Goal: Information Seeking & Learning: Learn about a topic

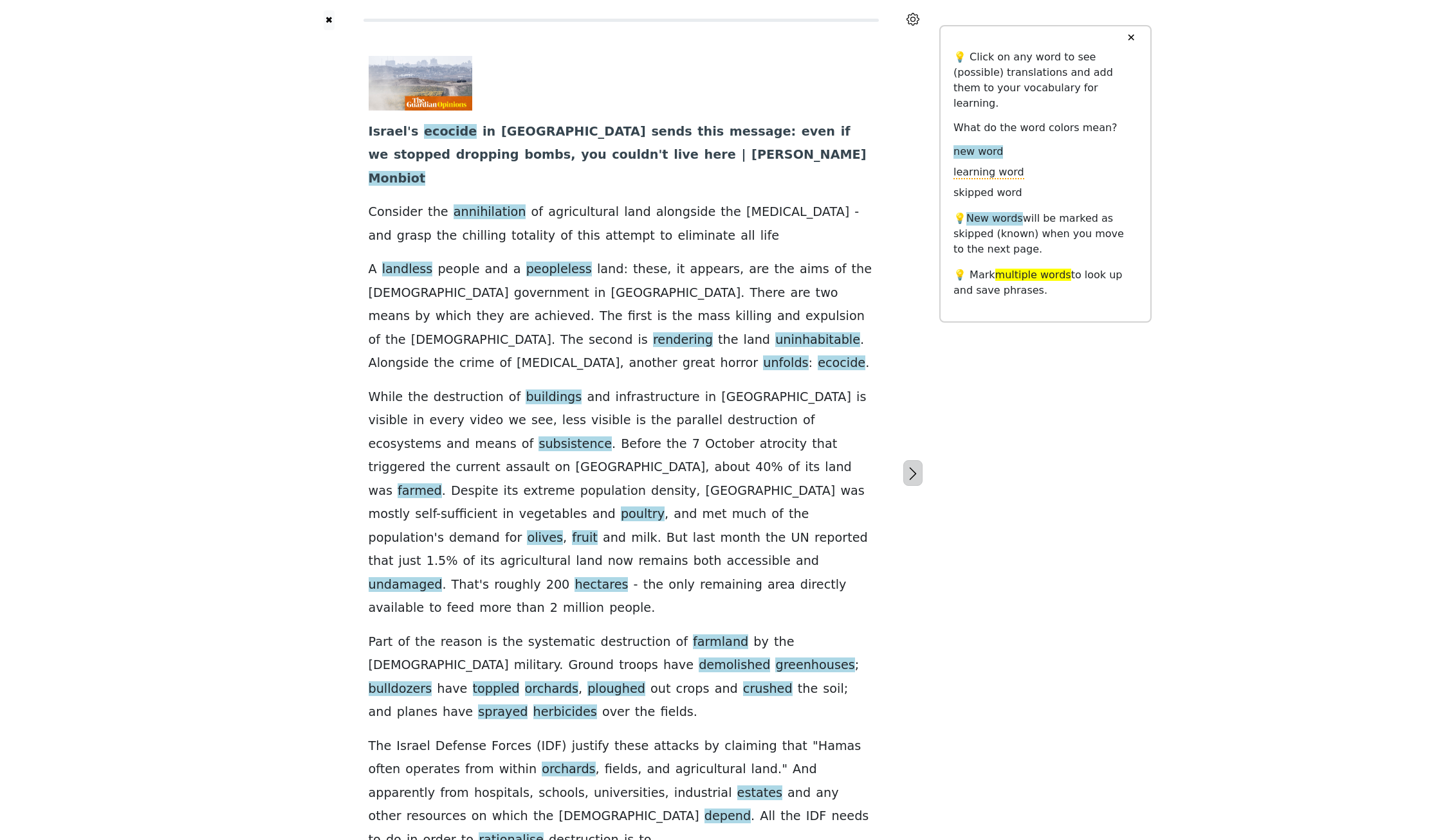
click at [918, 466] on icon "button" at bounding box center [913, 473] width 15 height 15
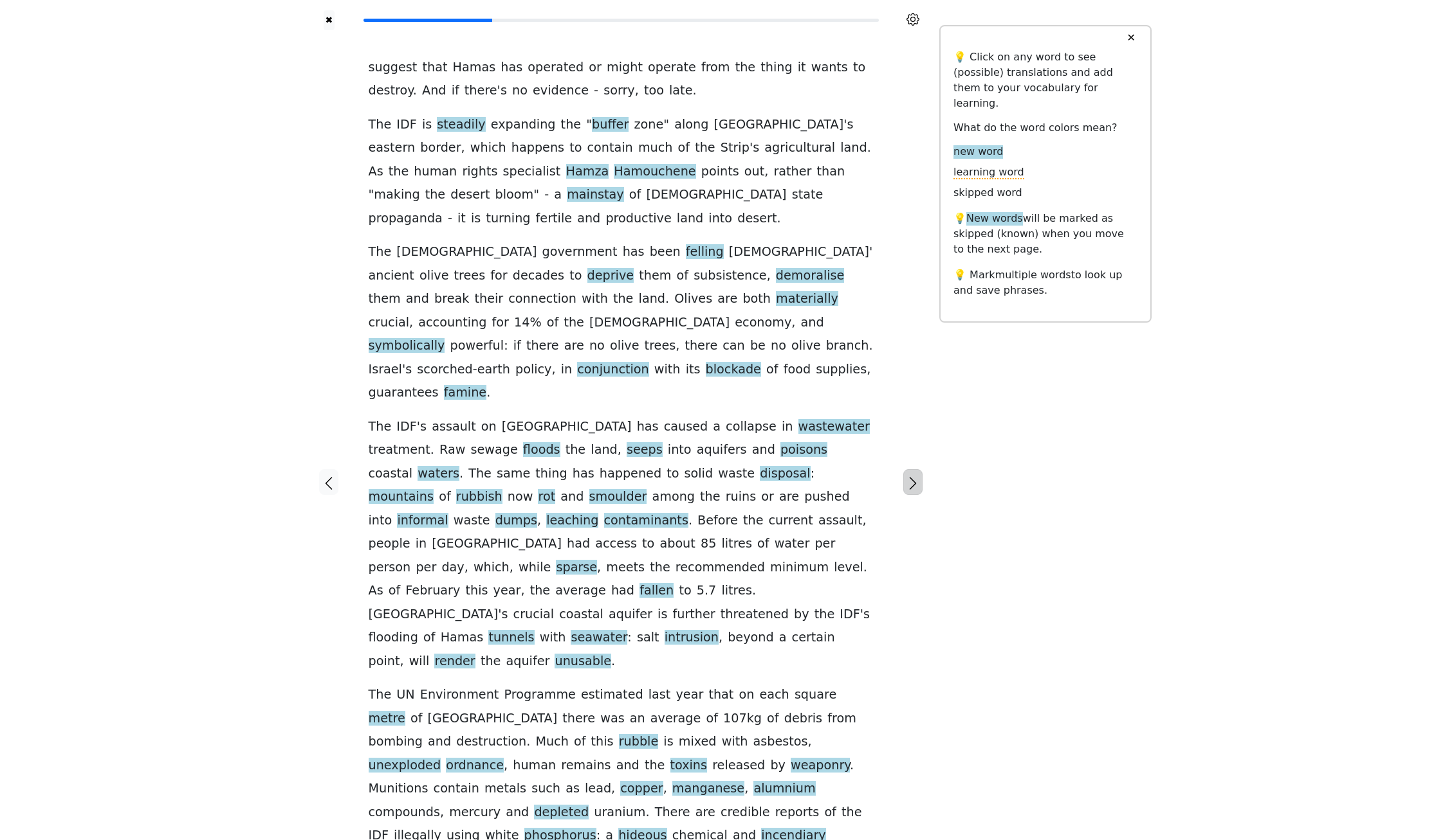
click at [912, 476] on icon "button" at bounding box center [913, 484] width 15 height 15
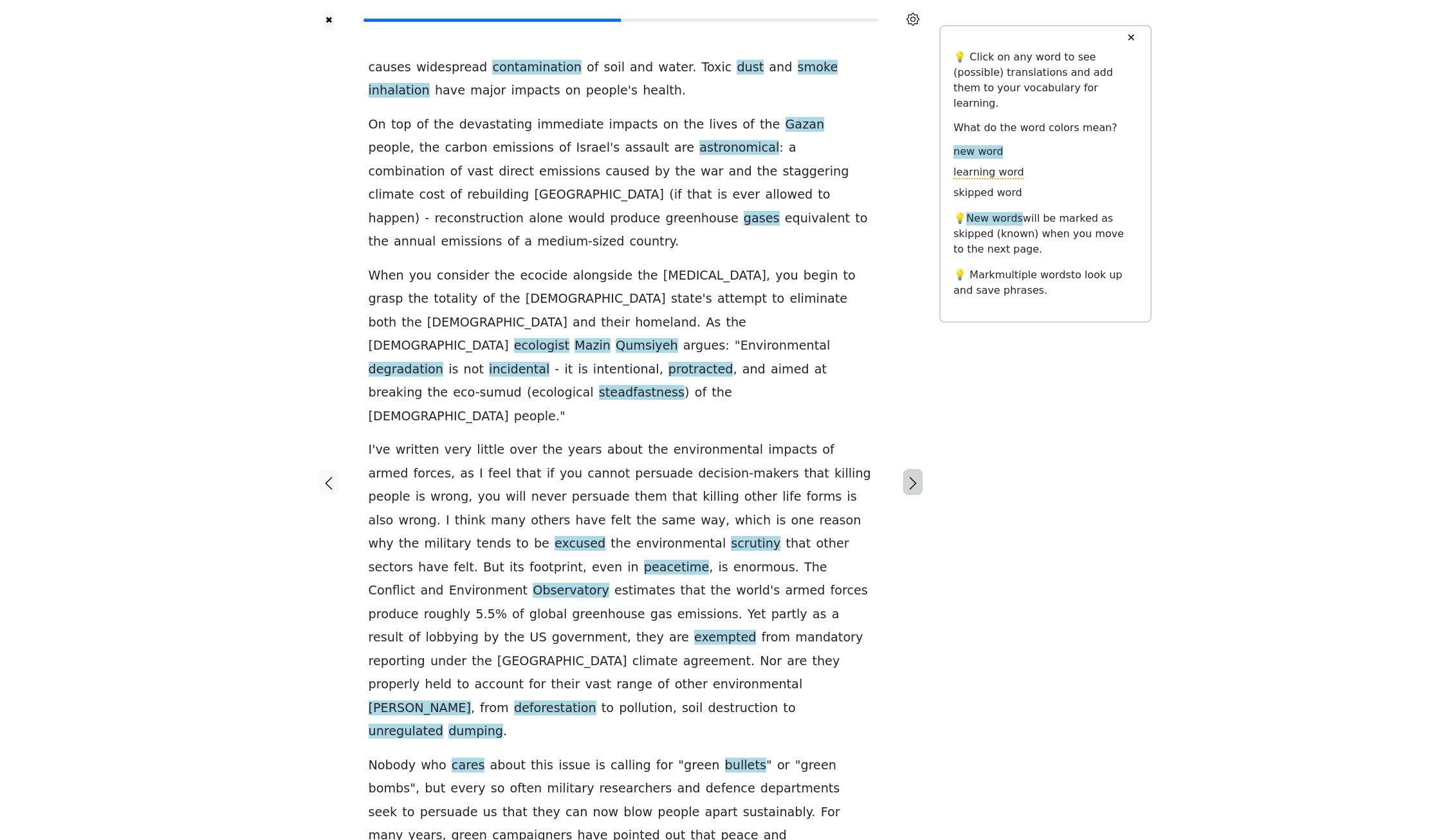
click at [909, 476] on icon "button" at bounding box center [913, 484] width 15 height 15
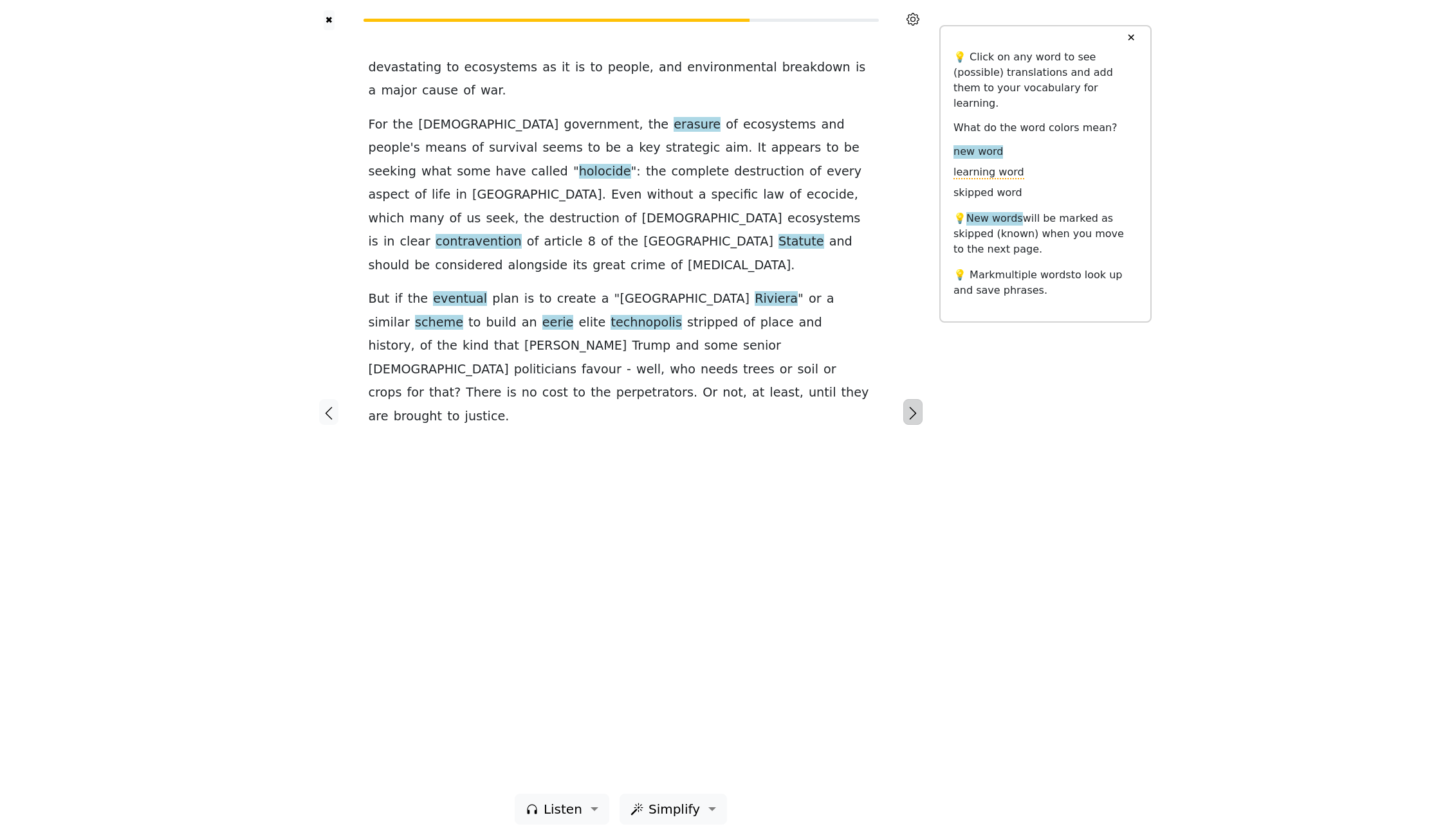
click at [912, 416] on icon "button" at bounding box center [913, 413] width 15 height 15
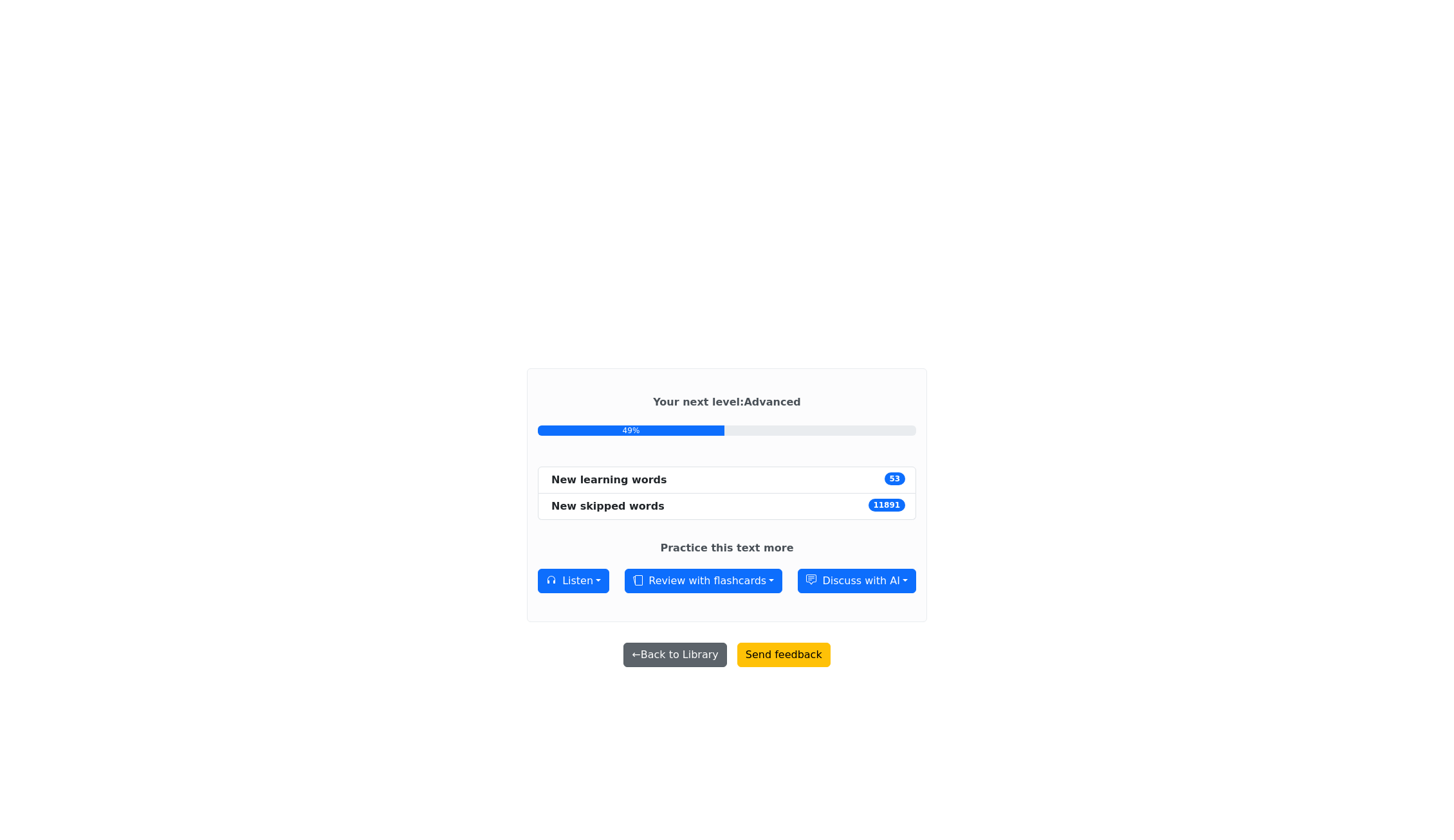
click at [671, 647] on button "← Back to Library" at bounding box center [674, 656] width 103 height 25
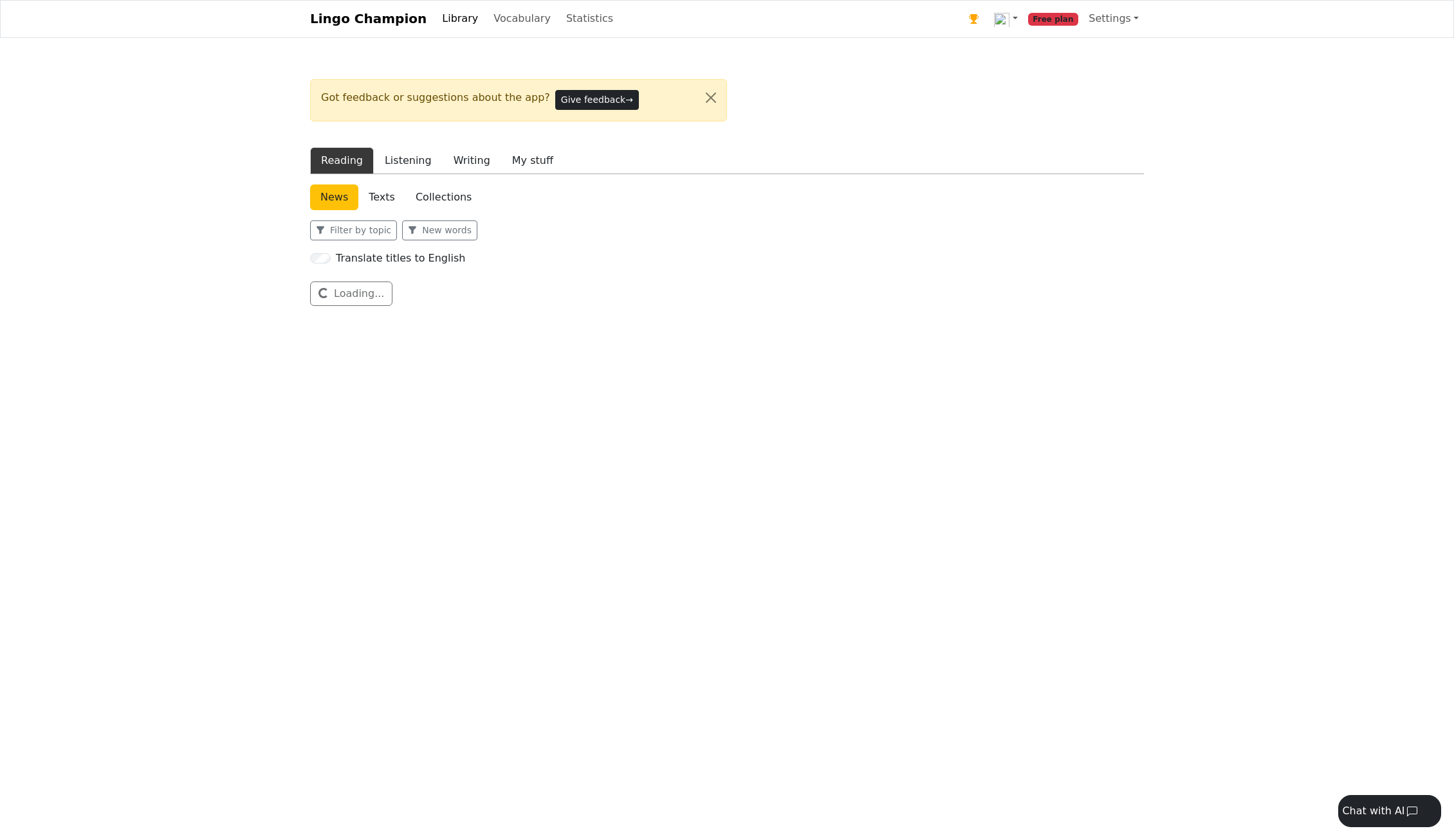
click at [671, 647] on div "Got feedback or suggestions about the app? Give feedback → Reading Listening Wr…" at bounding box center [727, 363] width 849 height 589
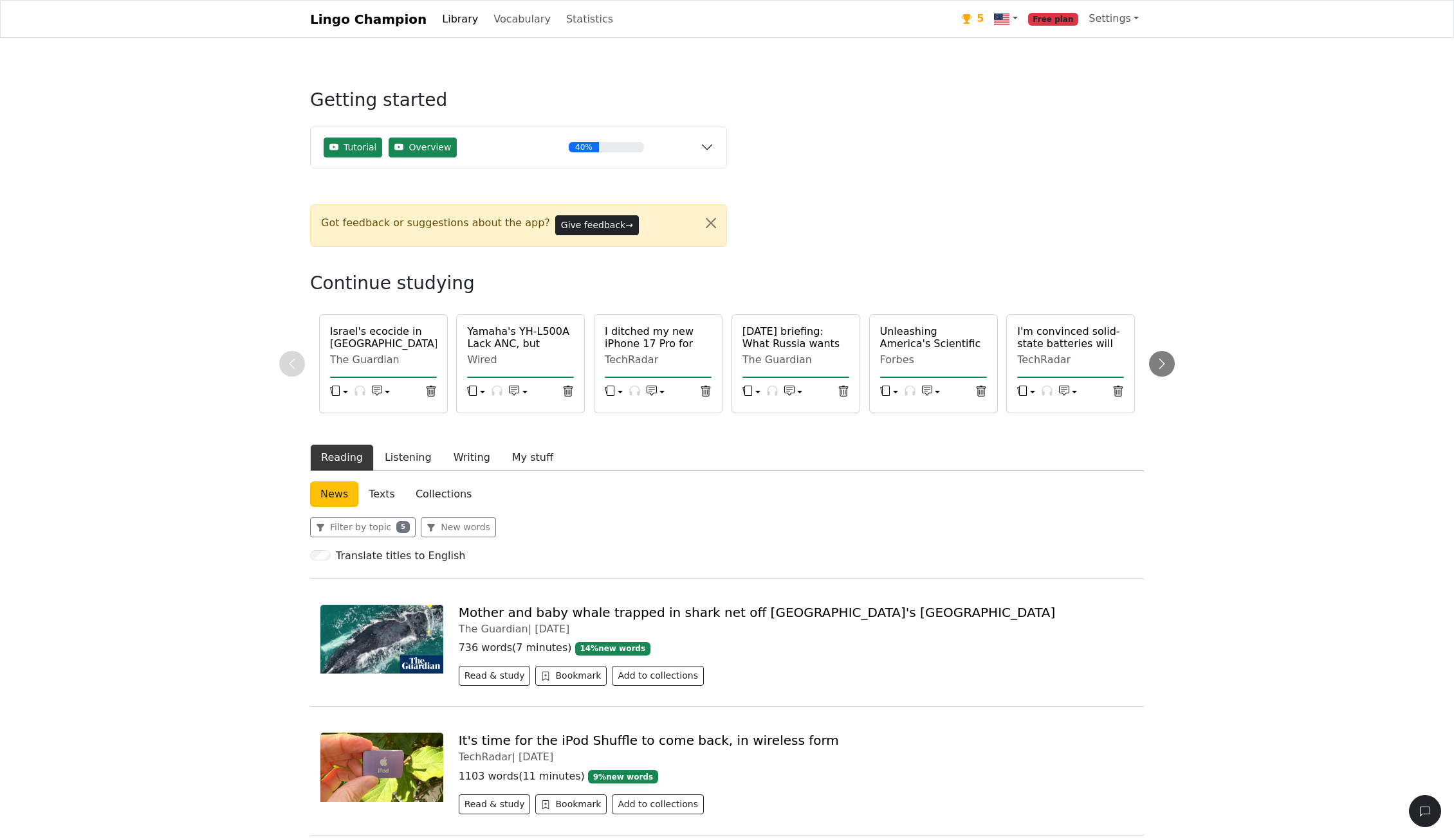
click at [389, 389] on button "button" at bounding box center [380, 393] width 18 height 19
click at [344, 387] on button "button" at bounding box center [338, 393] width 18 height 19
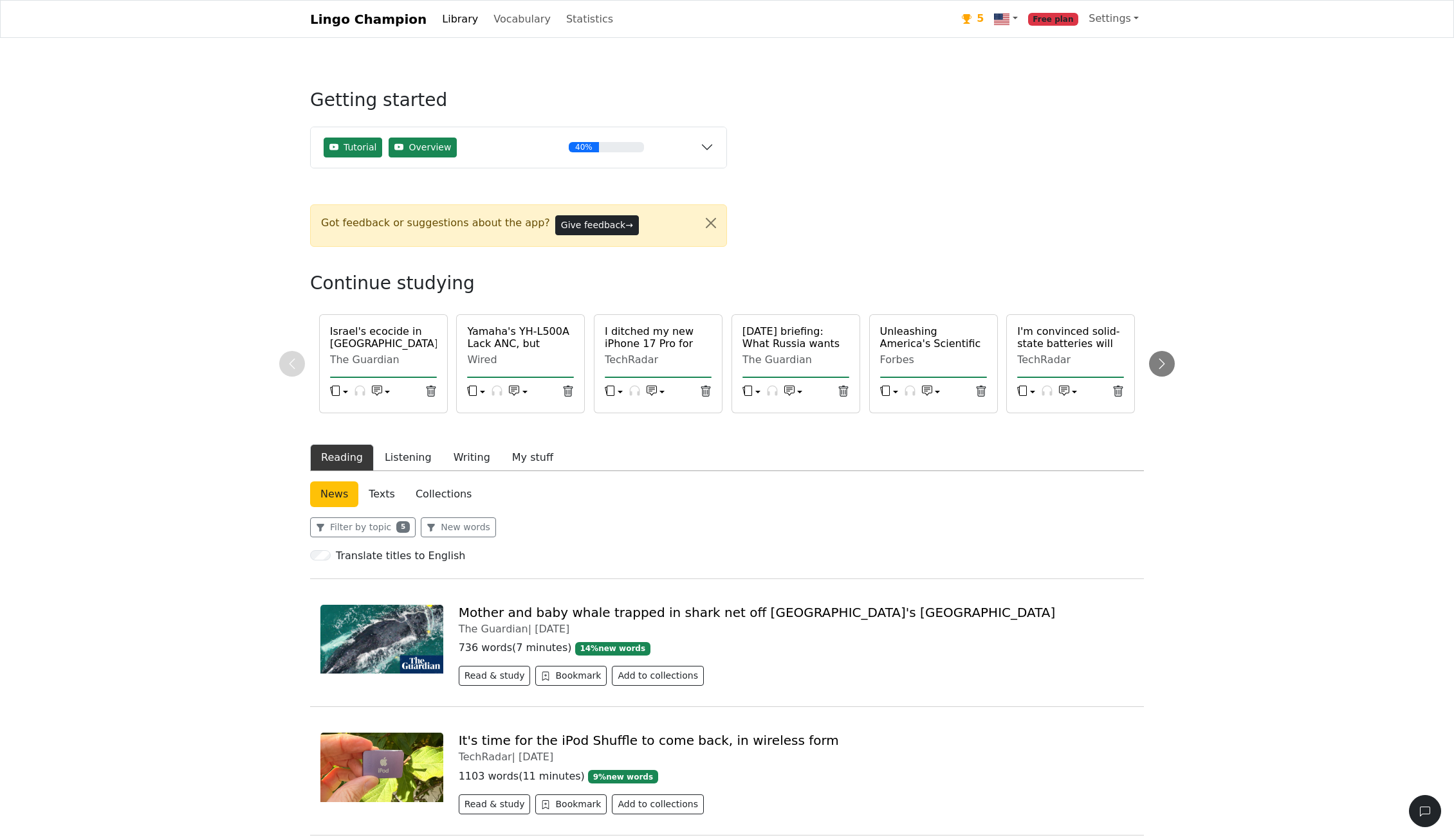
click at [382, 345] on h6 "Israel's ecocide in [GEOGRAPHIC_DATA] sends this message: even if we stopped dr…" at bounding box center [384, 374] width 108 height 99
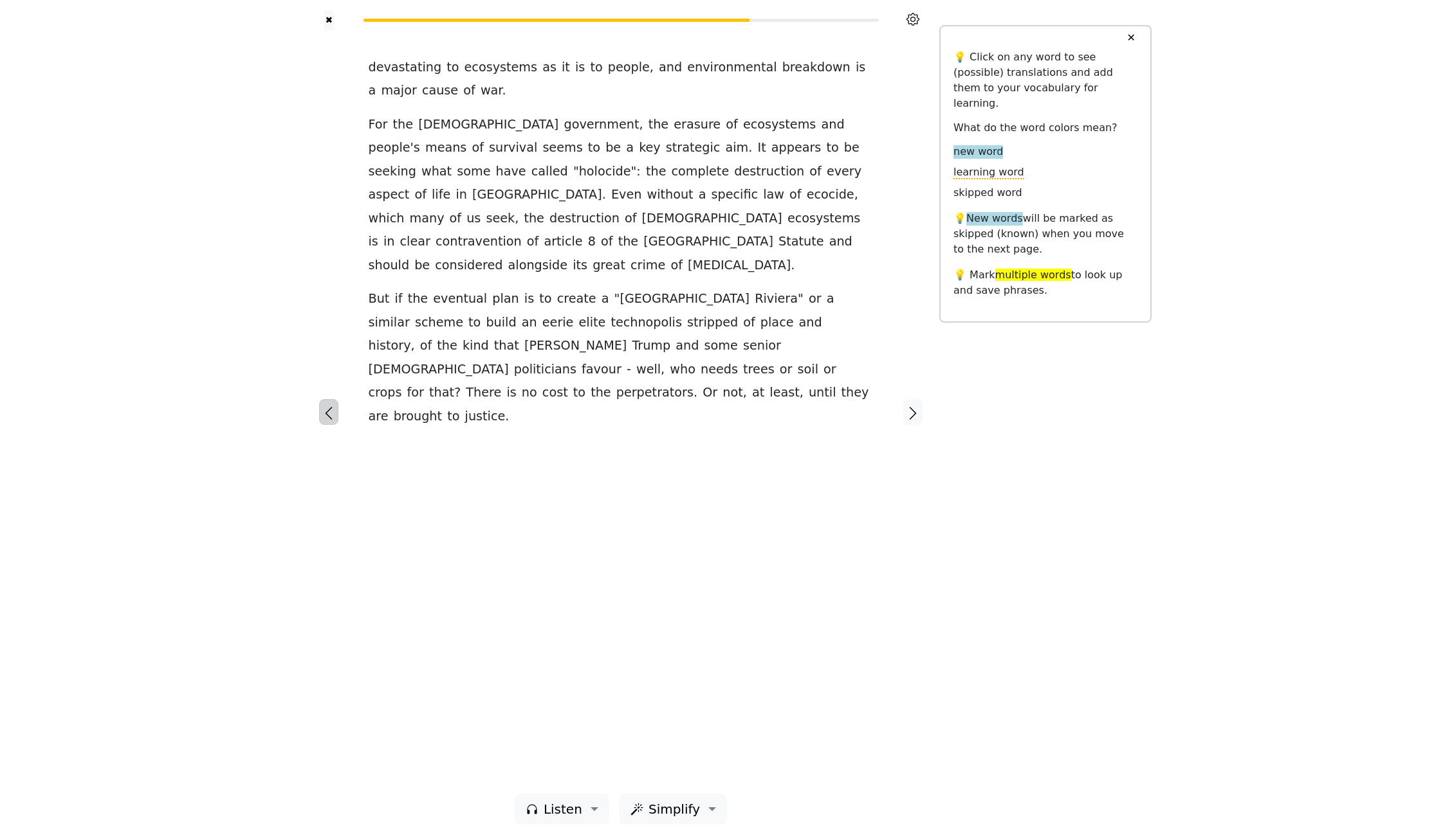
click at [329, 410] on icon "button" at bounding box center [329, 413] width 15 height 15
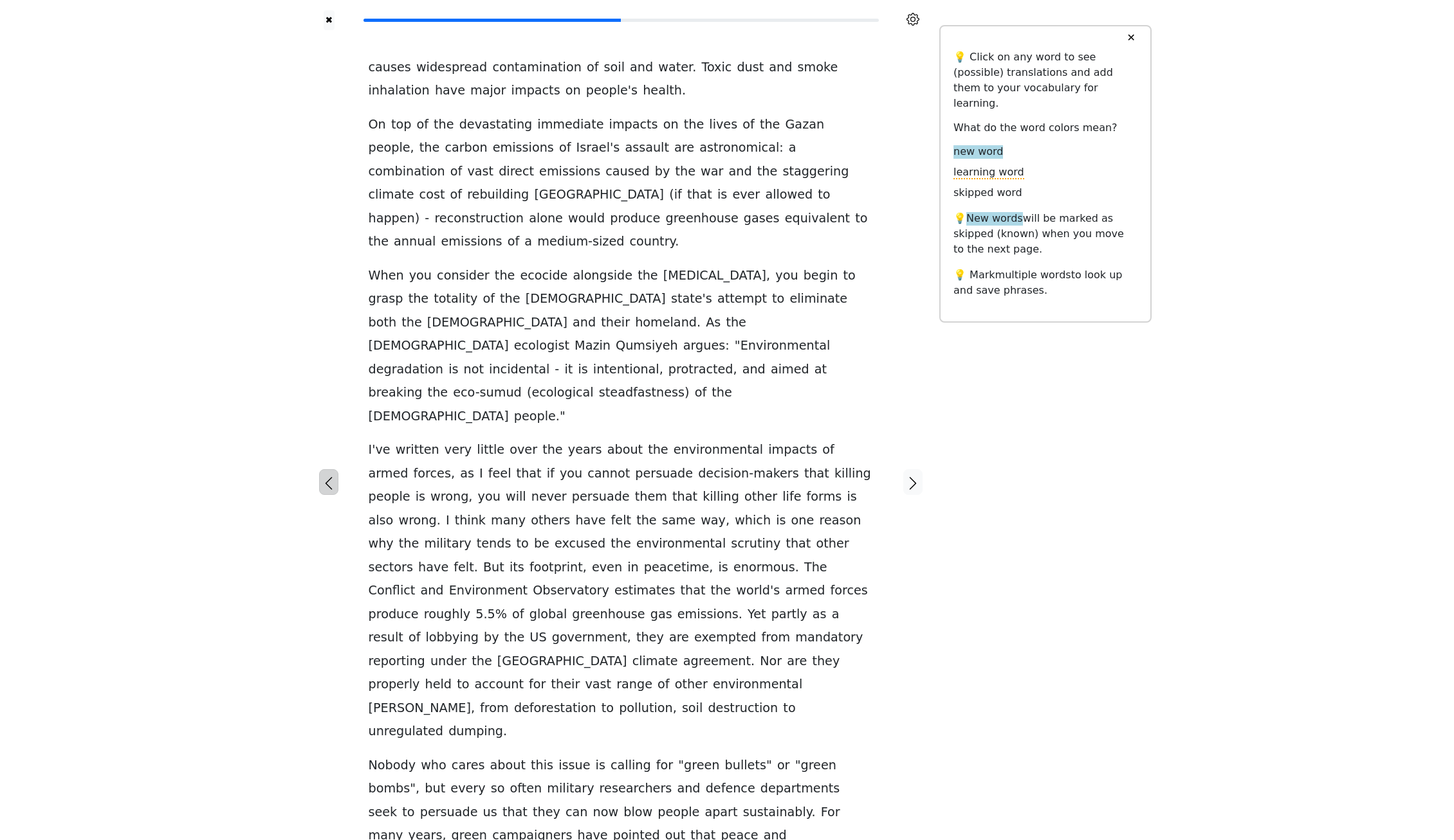
click at [329, 476] on icon "button" at bounding box center [329, 484] width 15 height 15
click at [329, 410] on div at bounding box center [329, 483] width 53 height 905
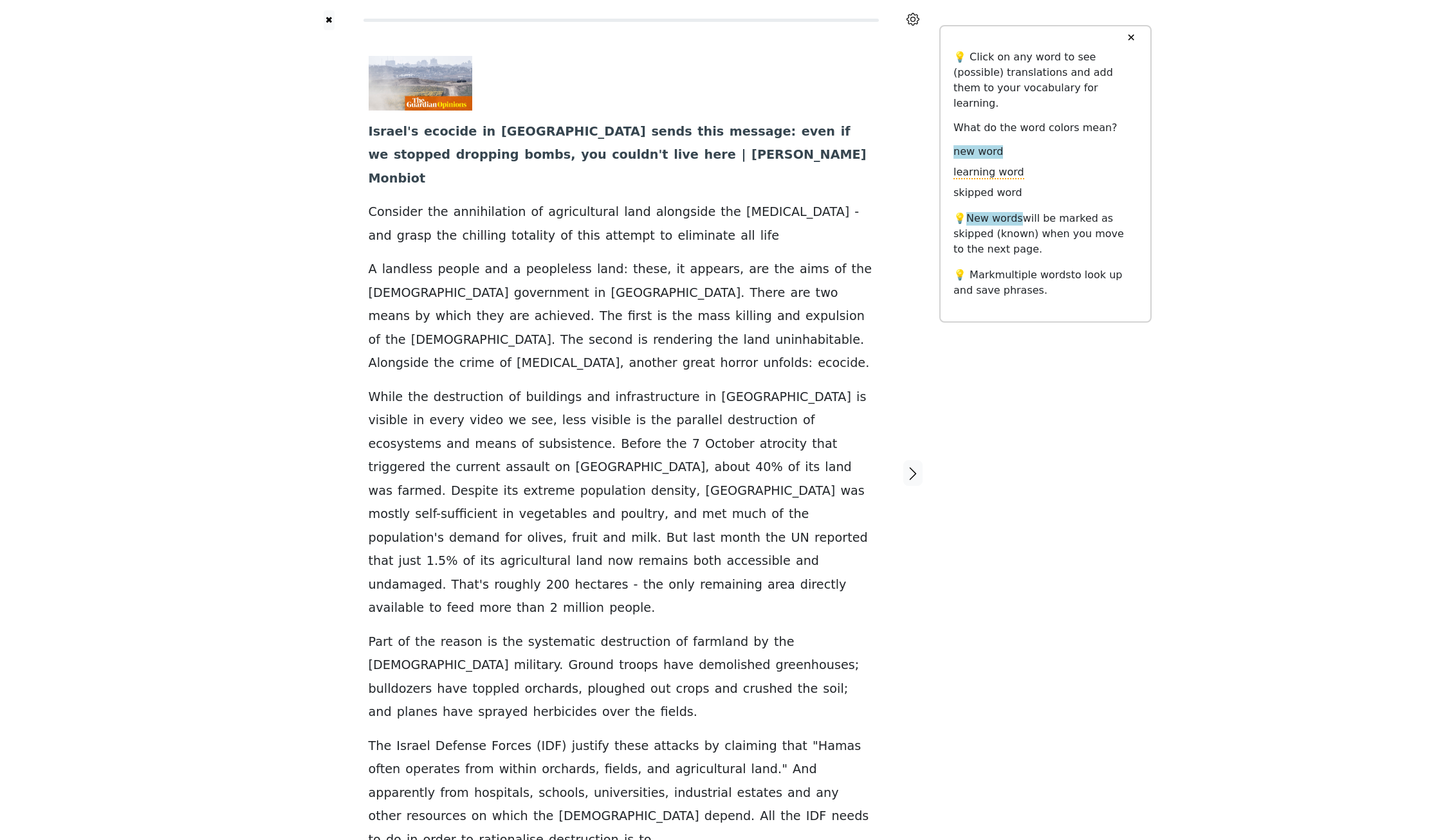
click at [329, 410] on div at bounding box center [329, 472] width 53 height 885
click at [795, 740] on div "Israel ' s ecocide in [GEOGRAPHIC_DATA] sends this message : even if we stopped…" at bounding box center [620, 472] width 530 height 885
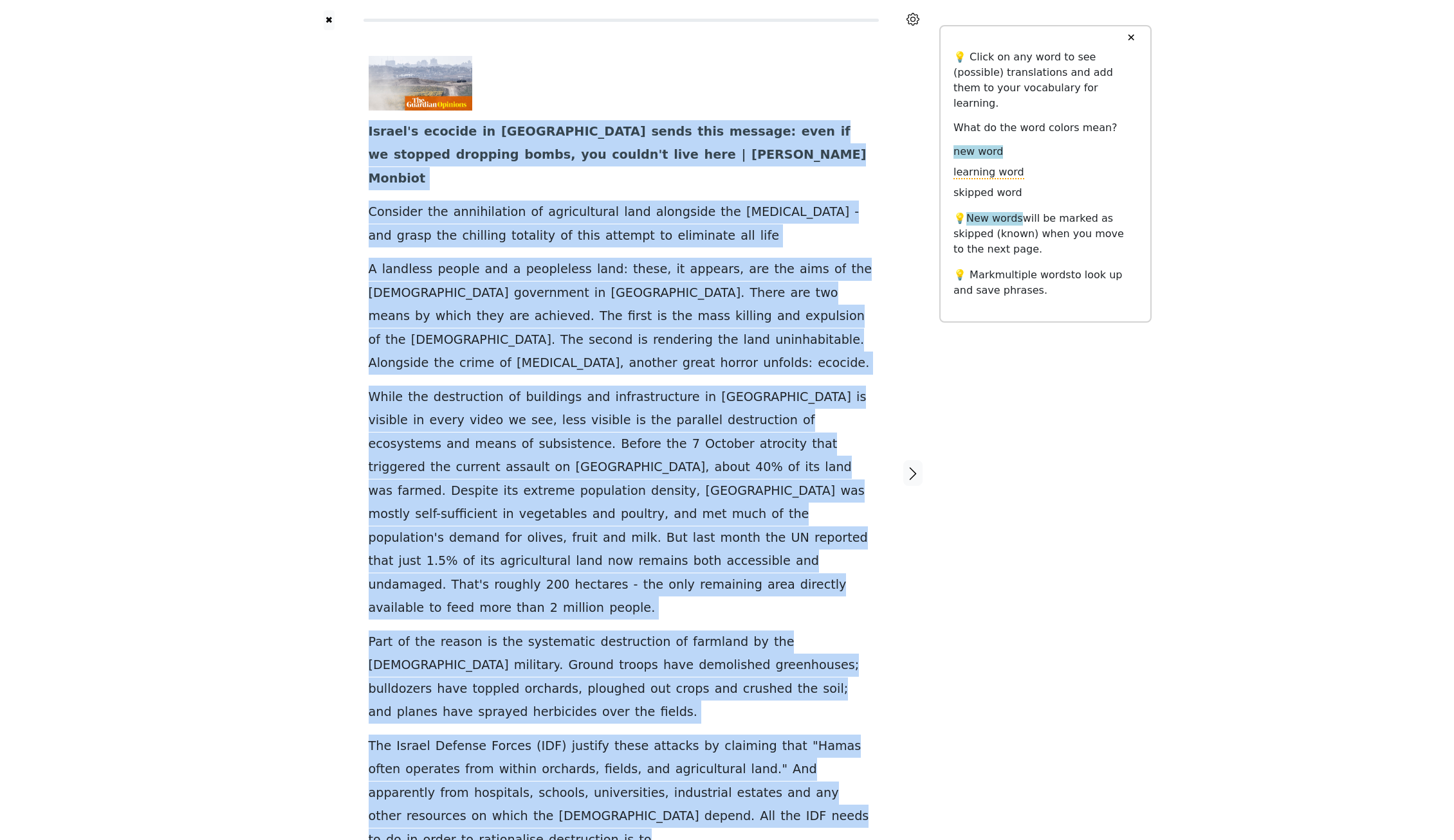
drag, startPoint x: 361, startPoint y: 129, endPoint x: 843, endPoint y: 702, distance: 748.8
click at [843, 702] on div "Israel ' s ecocide in [GEOGRAPHIC_DATA] sends this message : even if we stopped…" at bounding box center [620, 472] width 530 height 885
drag, startPoint x: 353, startPoint y: 127, endPoint x: 864, endPoint y: 707, distance: 773.0
click at [864, 707] on div "Israel ' s ecocide in [GEOGRAPHIC_DATA] sends this message : even if we stopped…" at bounding box center [621, 472] width 637 height 885
drag, startPoint x: 366, startPoint y: 134, endPoint x: 836, endPoint y: 701, distance: 736.5
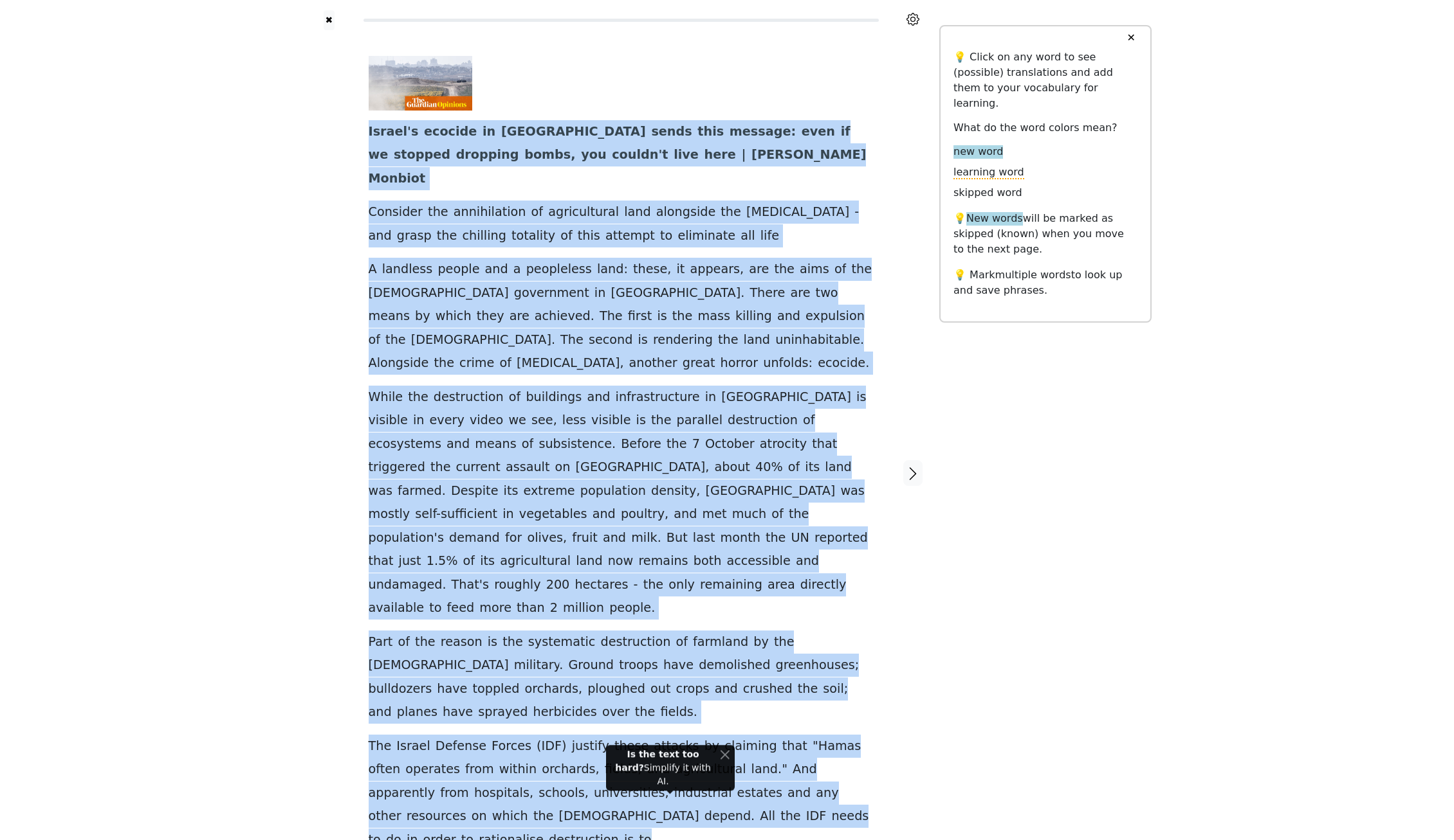
click at [836, 701] on div "Israel ' s ecocide in [GEOGRAPHIC_DATA] sends this message : even if we stopped…" at bounding box center [620, 472] width 530 height 885
drag, startPoint x: 362, startPoint y: 129, endPoint x: 830, endPoint y: 698, distance: 736.7
click at [830, 698] on div "Israel ' s ecocide in [GEOGRAPHIC_DATA] sends this message : even if we stopped…" at bounding box center [620, 472] width 530 height 885
drag, startPoint x: 366, startPoint y: 132, endPoint x: 807, endPoint y: 704, distance: 722.3
click at [805, 704] on div "Israel ' s ecocide in [GEOGRAPHIC_DATA] sends this message : even if we stopped…" at bounding box center [620, 472] width 530 height 885
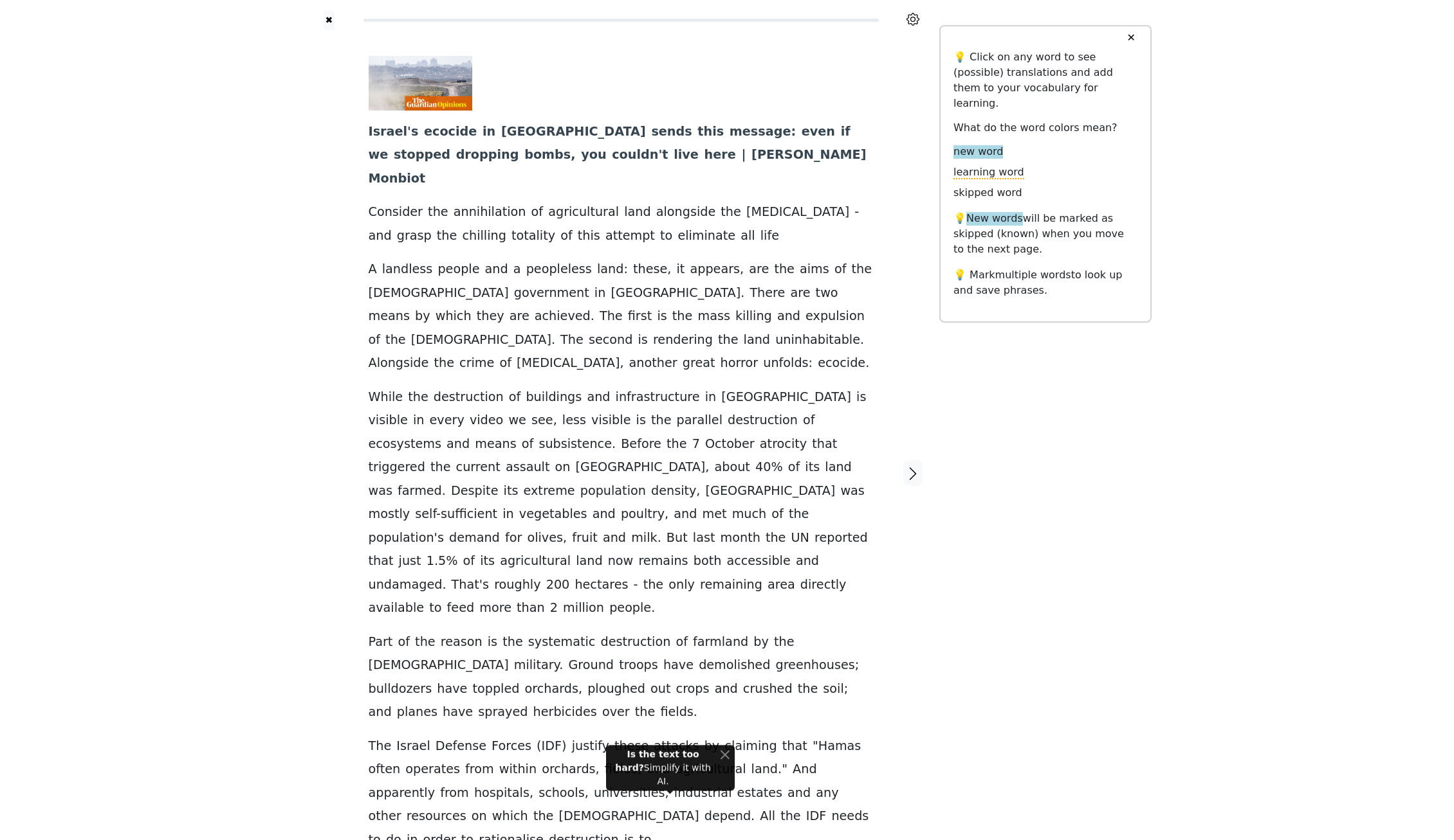
click at [812, 701] on div "Israel ' s ecocide in [GEOGRAPHIC_DATA] sends this message : even if we stopped…" at bounding box center [621, 454] width 505 height 797
click at [633, 832] on span "is" at bounding box center [629, 840] width 9 height 16
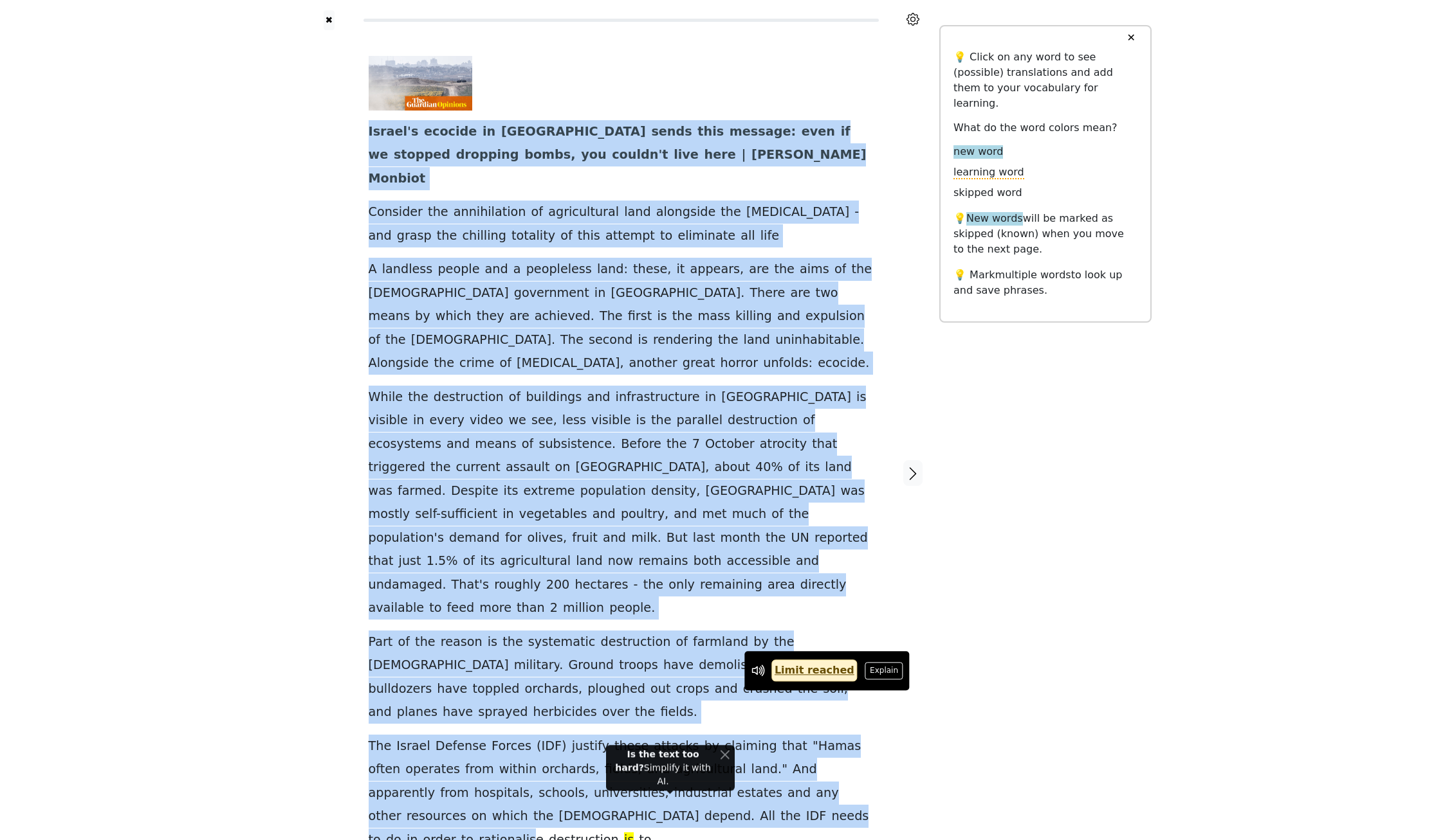
drag, startPoint x: 367, startPoint y: 131, endPoint x: 738, endPoint y: 746, distance: 718.2
click at [737, 747] on div "Israel ' s ecocide in [GEOGRAPHIC_DATA] sends this message : even if we stopped…" at bounding box center [620, 472] width 530 height 885
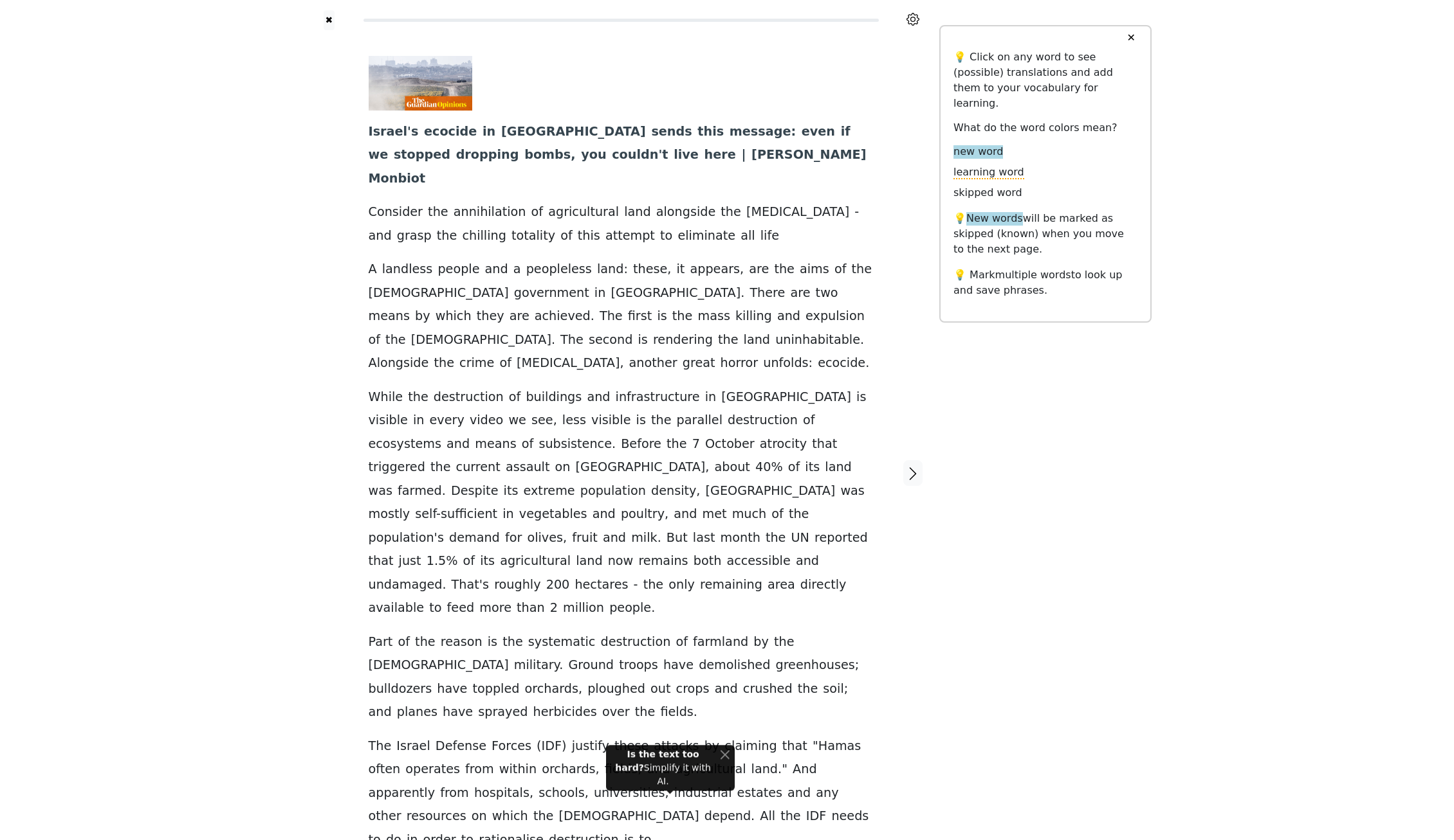
click at [740, 743] on div "Israel ' s ecocide in [GEOGRAPHIC_DATA] sends this message : even if we stopped…" at bounding box center [620, 472] width 530 height 885
click at [911, 466] on icon "button" at bounding box center [913, 473] width 15 height 15
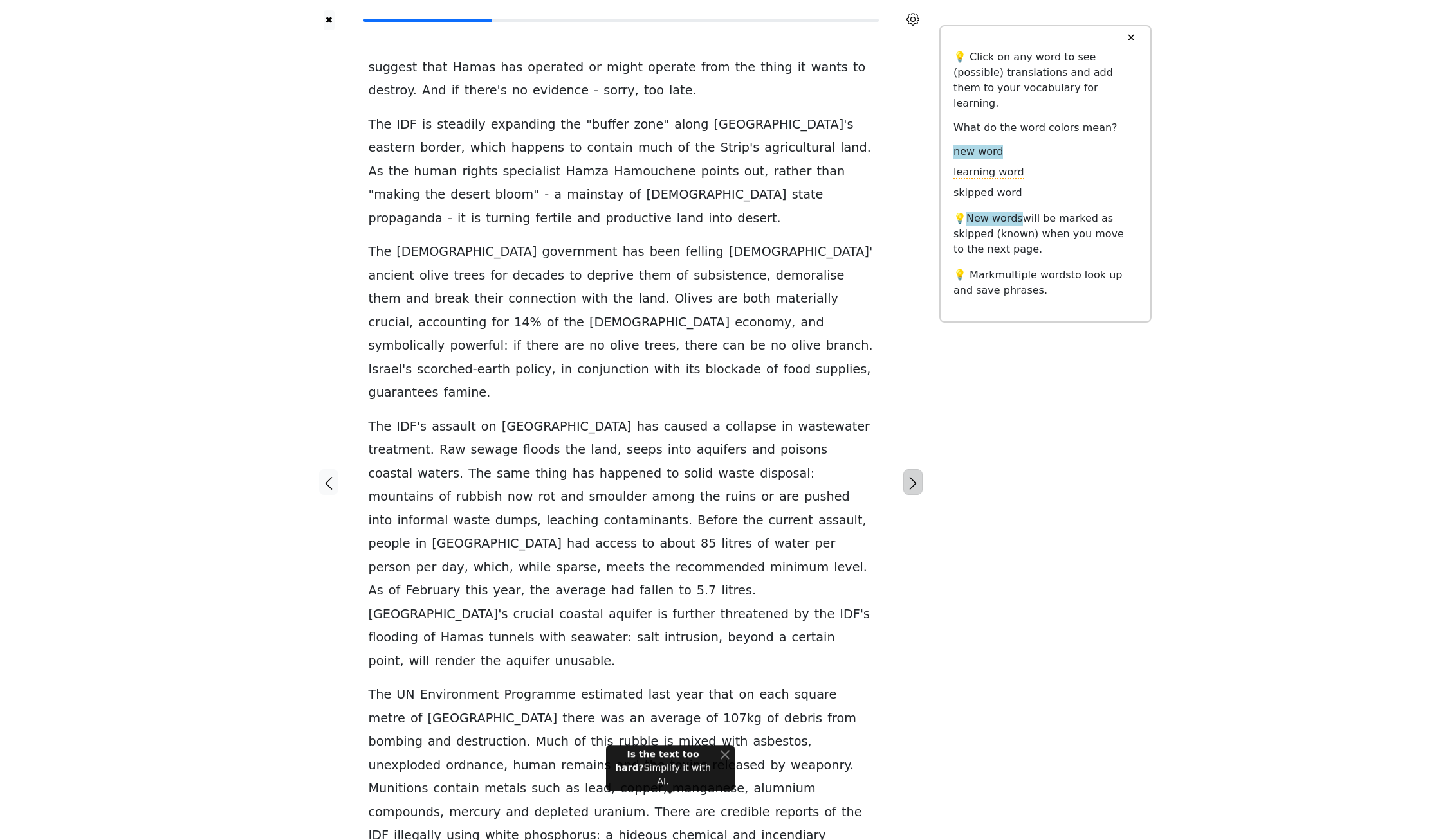
click at [911, 476] on icon "button" at bounding box center [913, 484] width 15 height 15
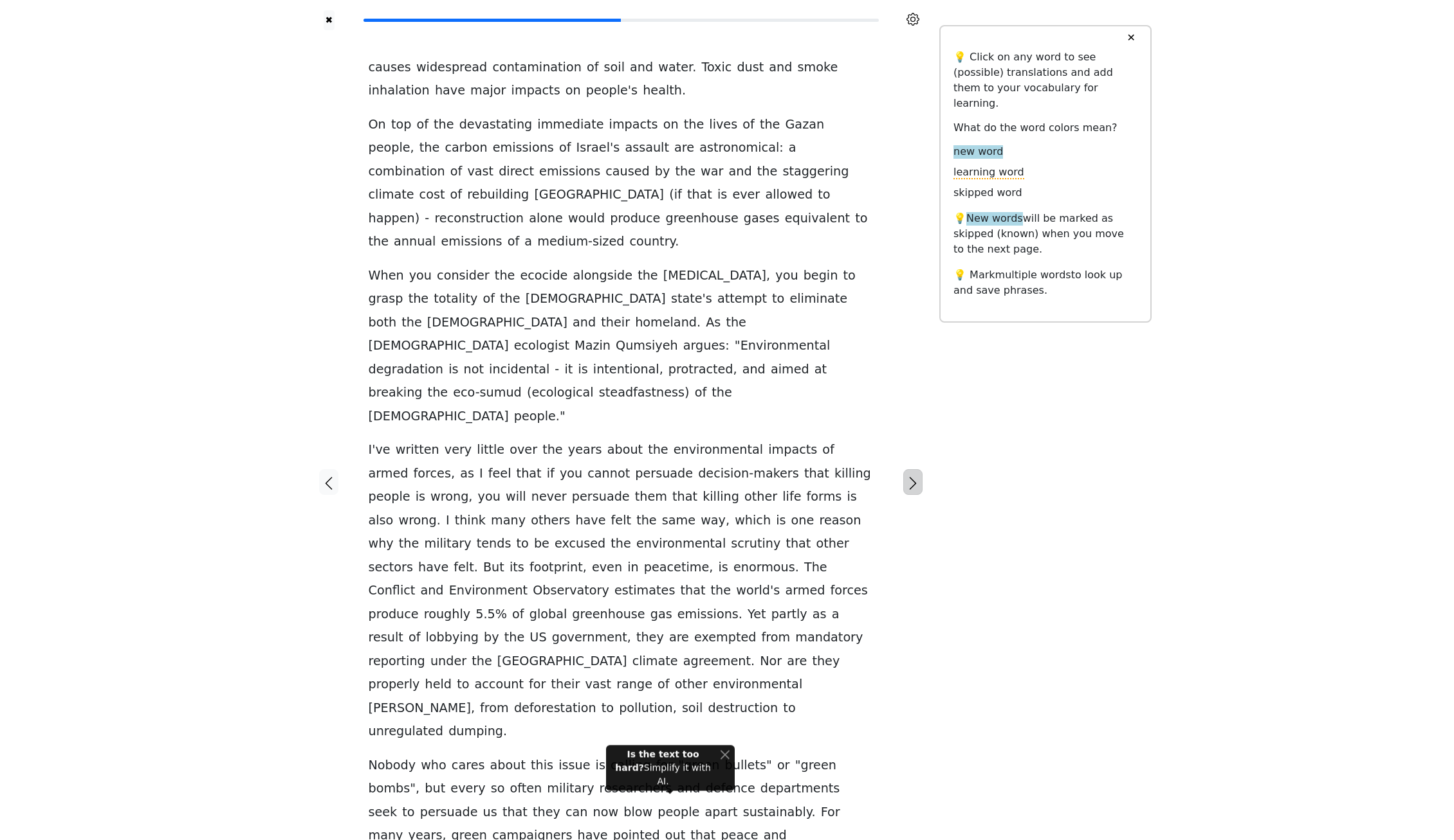
click at [913, 476] on icon "button" at bounding box center [913, 484] width 15 height 15
